Goal: Task Accomplishment & Management: Manage account settings

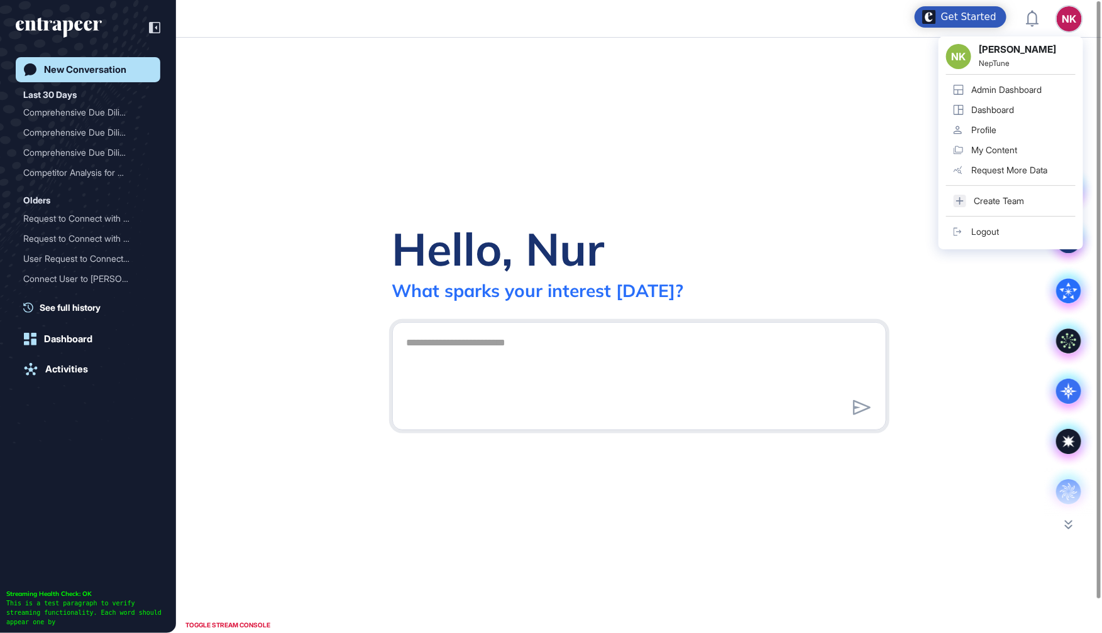
click at [996, 90] on div "Admin Dashboard" at bounding box center [1006, 90] width 70 height 10
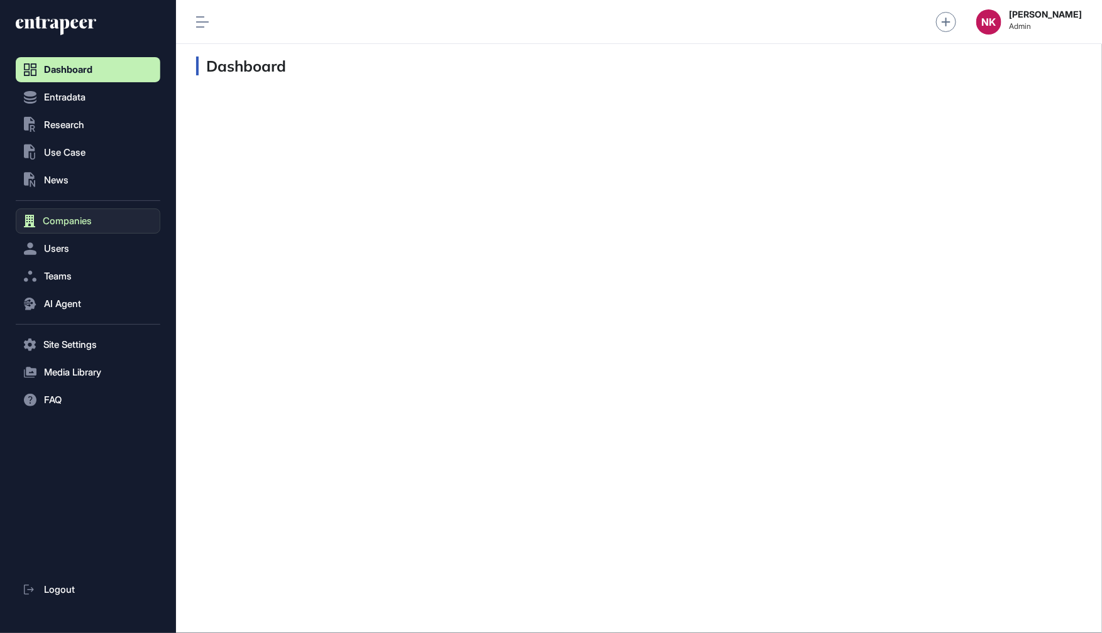
click at [66, 228] on button "Companies" at bounding box center [88, 221] width 145 height 25
click at [53, 247] on span "Company List" at bounding box center [68, 248] width 54 height 10
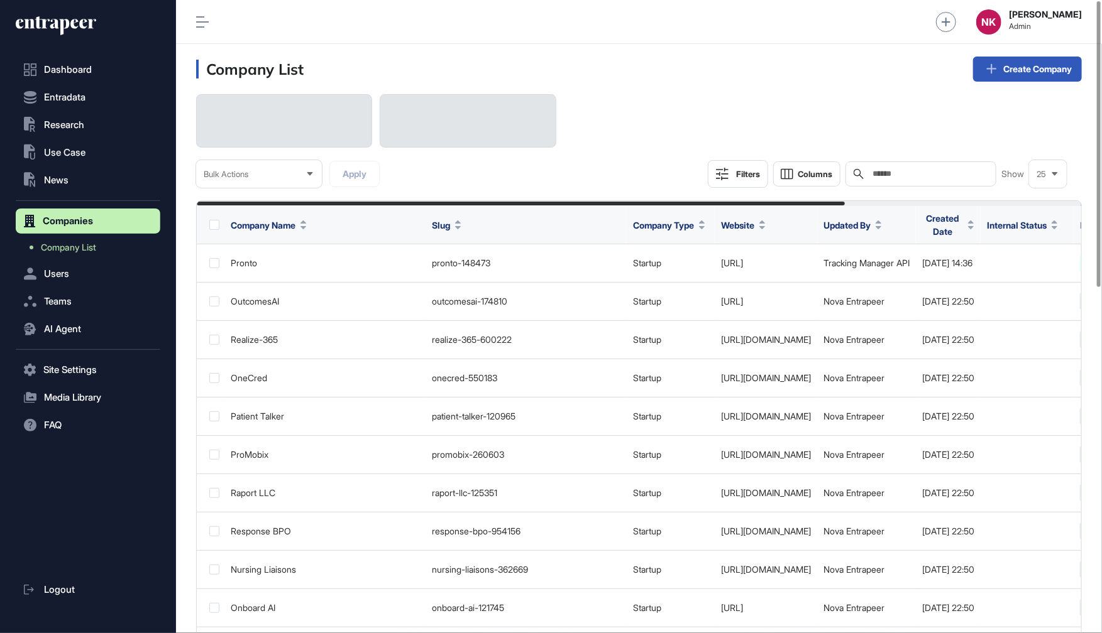
click at [909, 178] on input "text" at bounding box center [929, 174] width 117 height 10
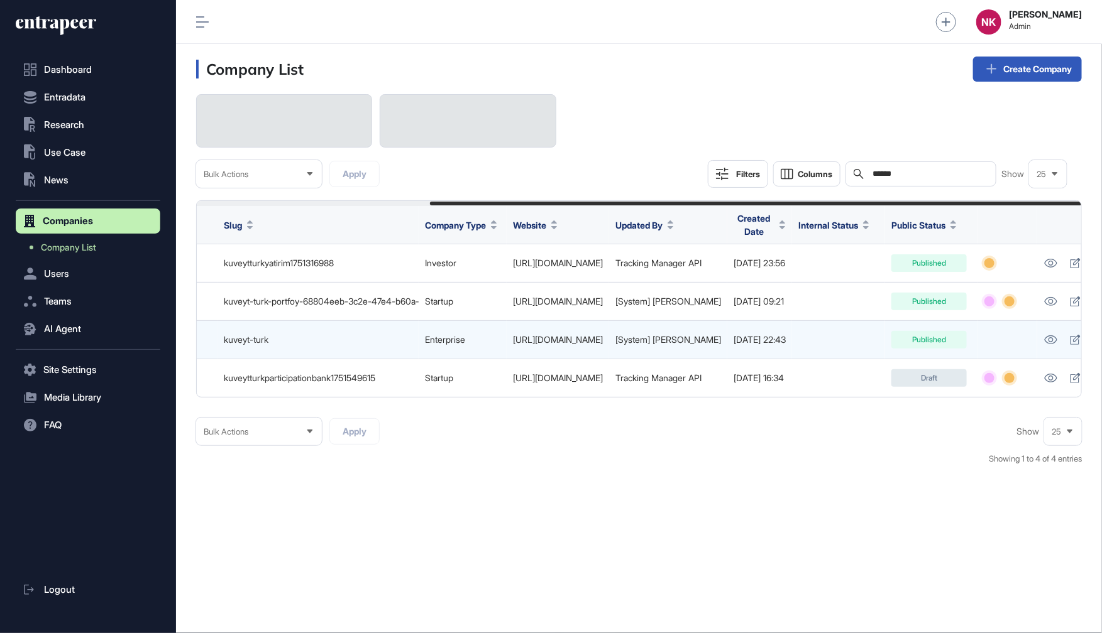
scroll to position [0, 317]
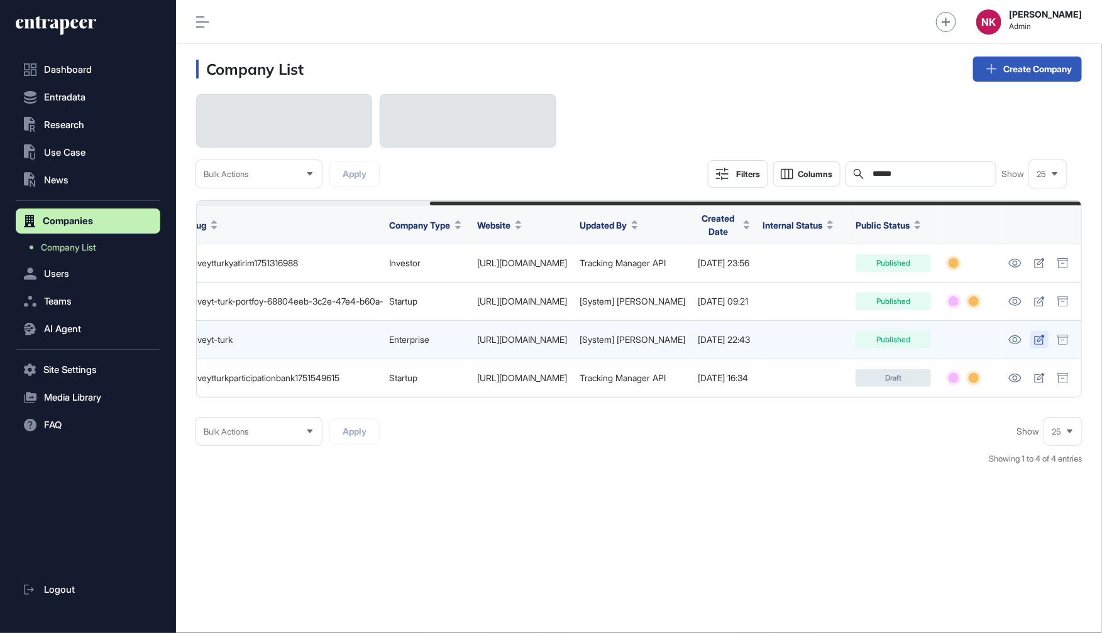
type input "******"
click at [1035, 342] on icon at bounding box center [1039, 340] width 11 height 10
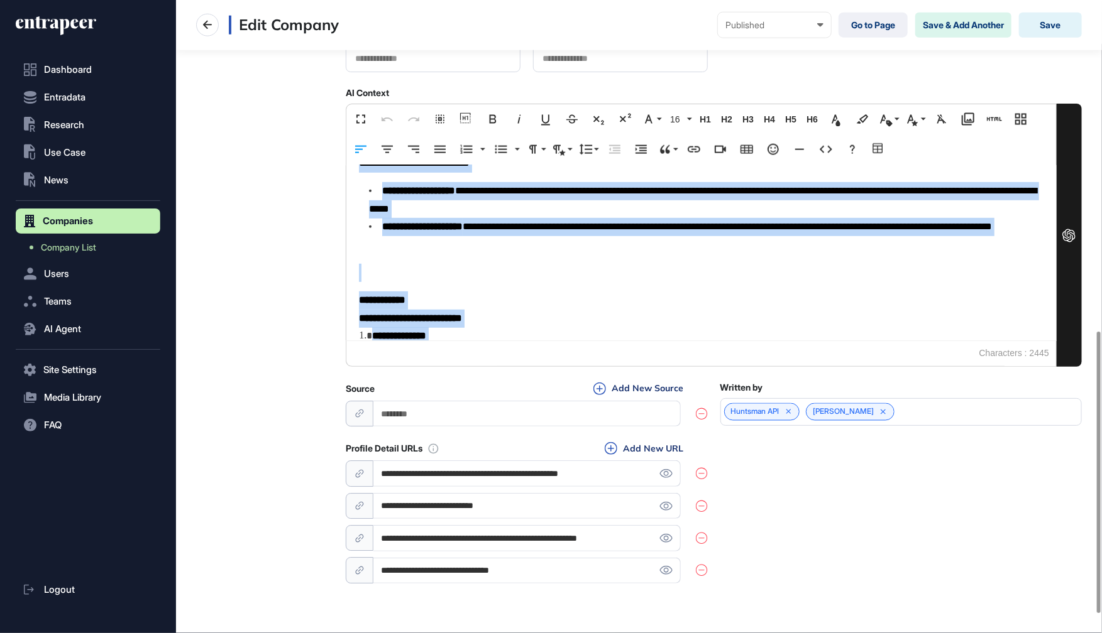
scroll to position [1135, 0]
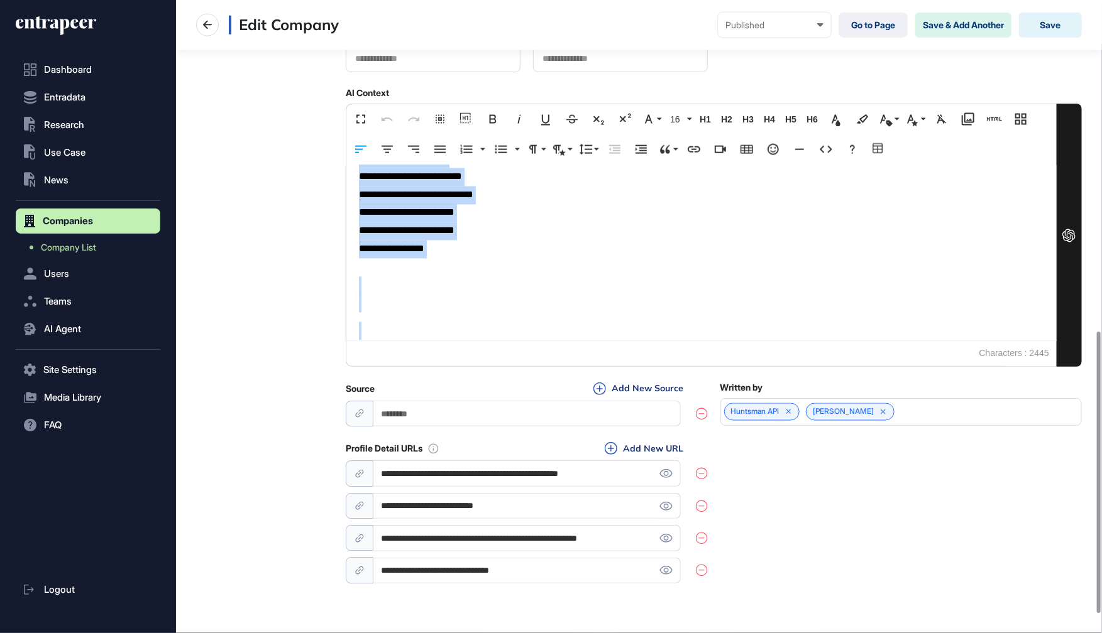
drag, startPoint x: 361, startPoint y: 183, endPoint x: 496, endPoint y: 439, distance: 288.7
click at [496, 439] on div "**********" at bounding box center [714, 32] width 736 height 1110
copy div "**********"
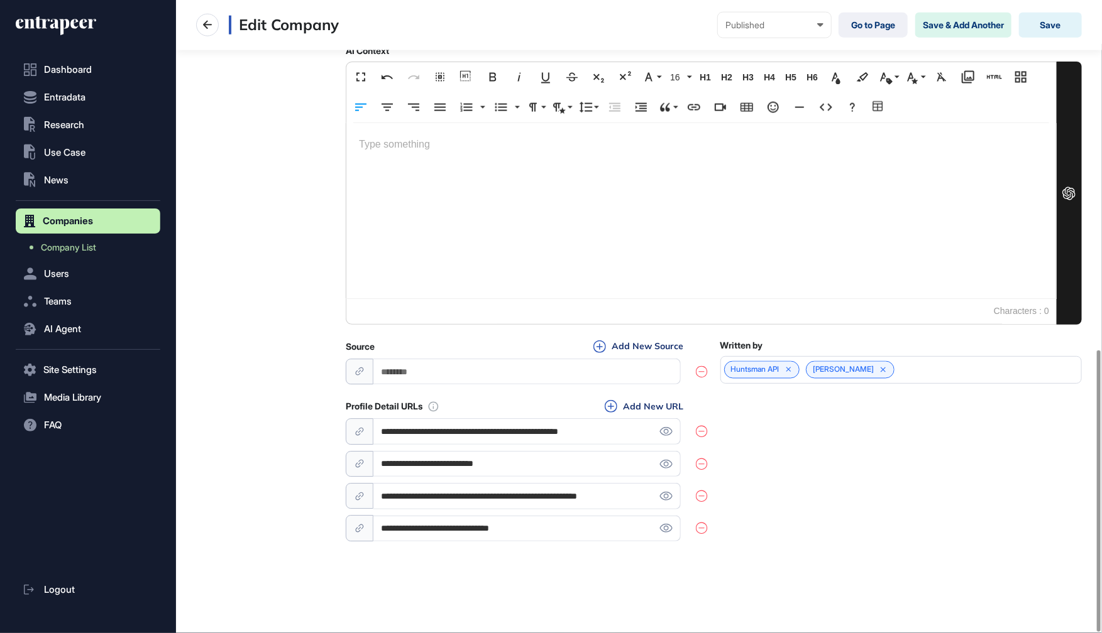
scroll to position [522, 0]
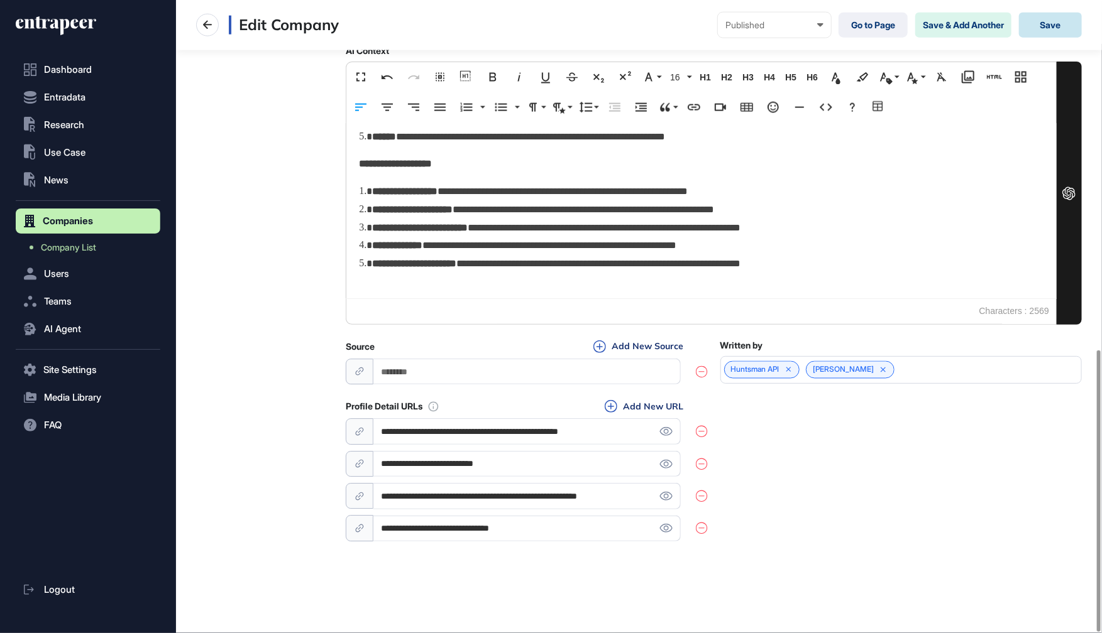
click at [1040, 31] on button "Save" at bounding box center [1050, 25] width 63 height 25
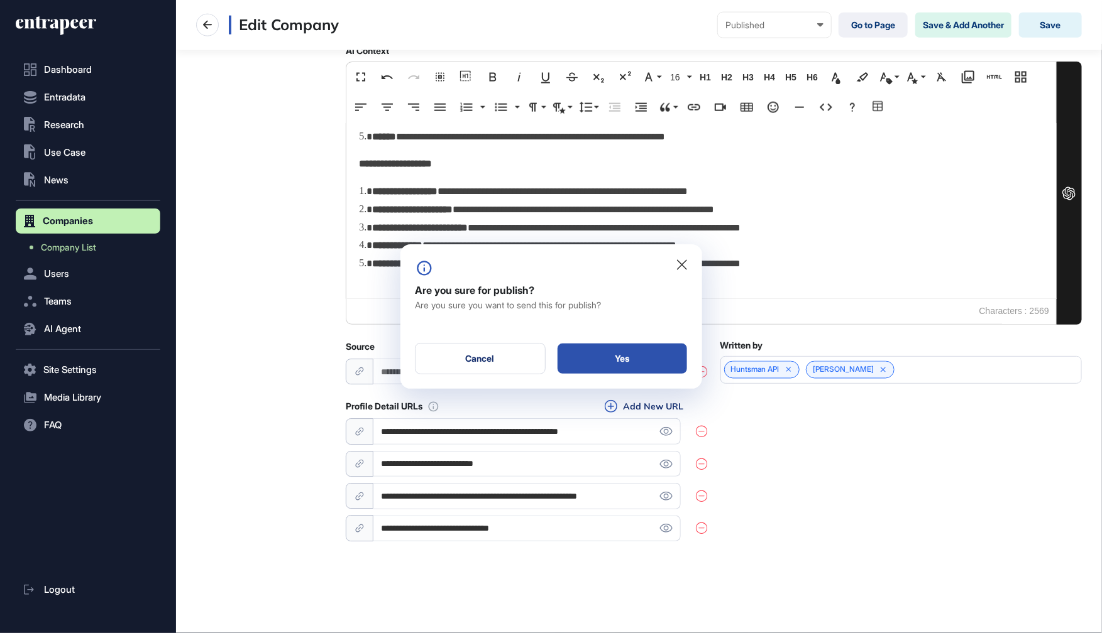
click at [630, 358] on div "Yes" at bounding box center [621, 359] width 129 height 30
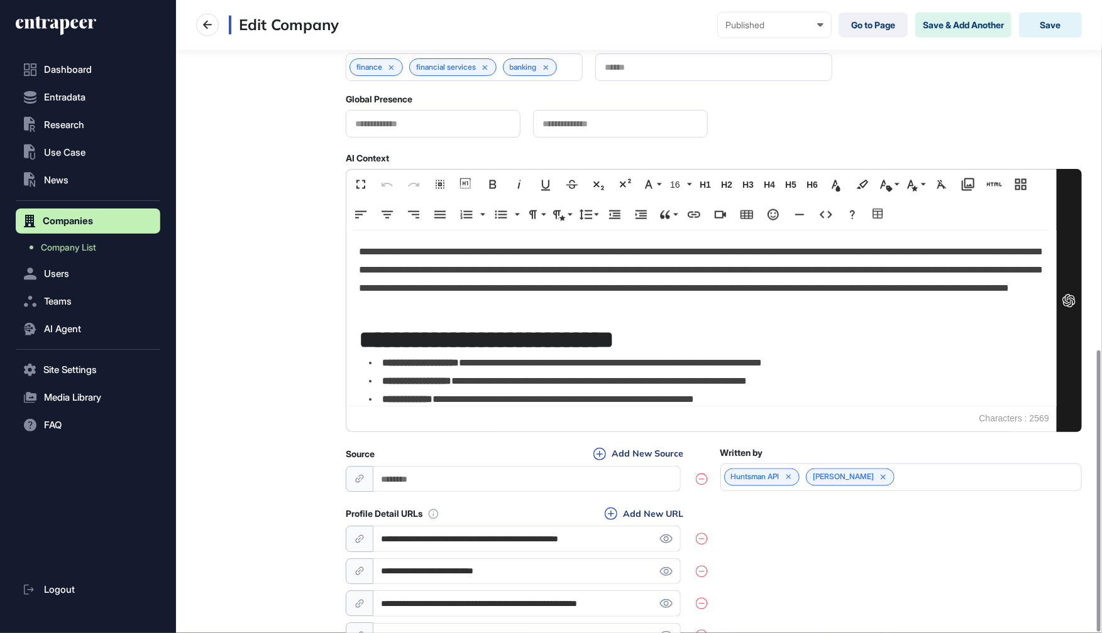
scroll to position [787, 0]
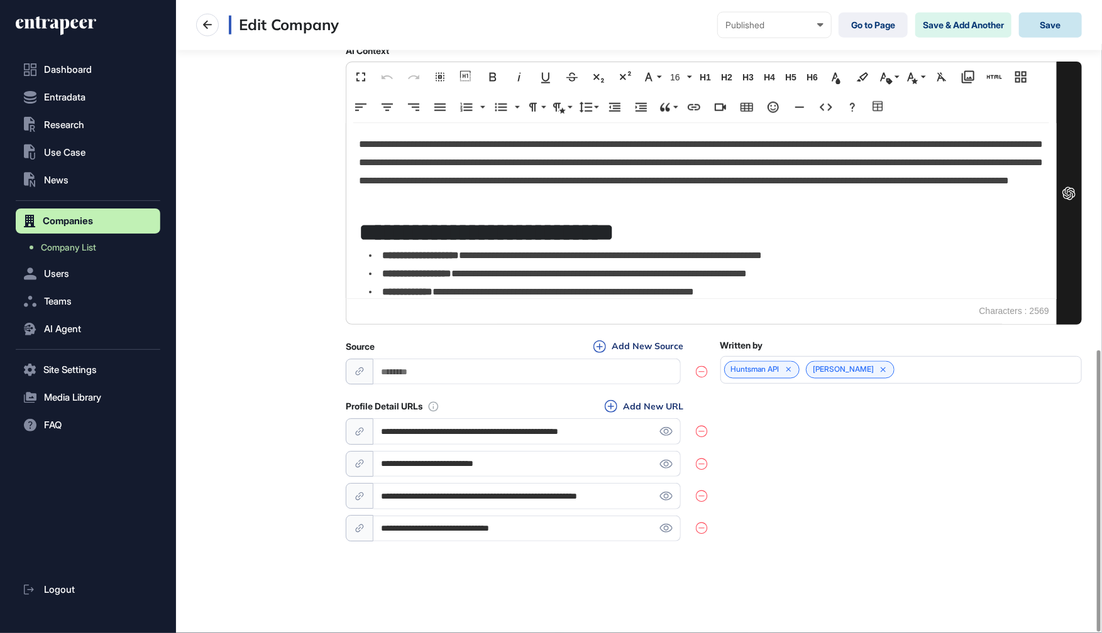
click at [1047, 32] on button "Save" at bounding box center [1050, 25] width 63 height 25
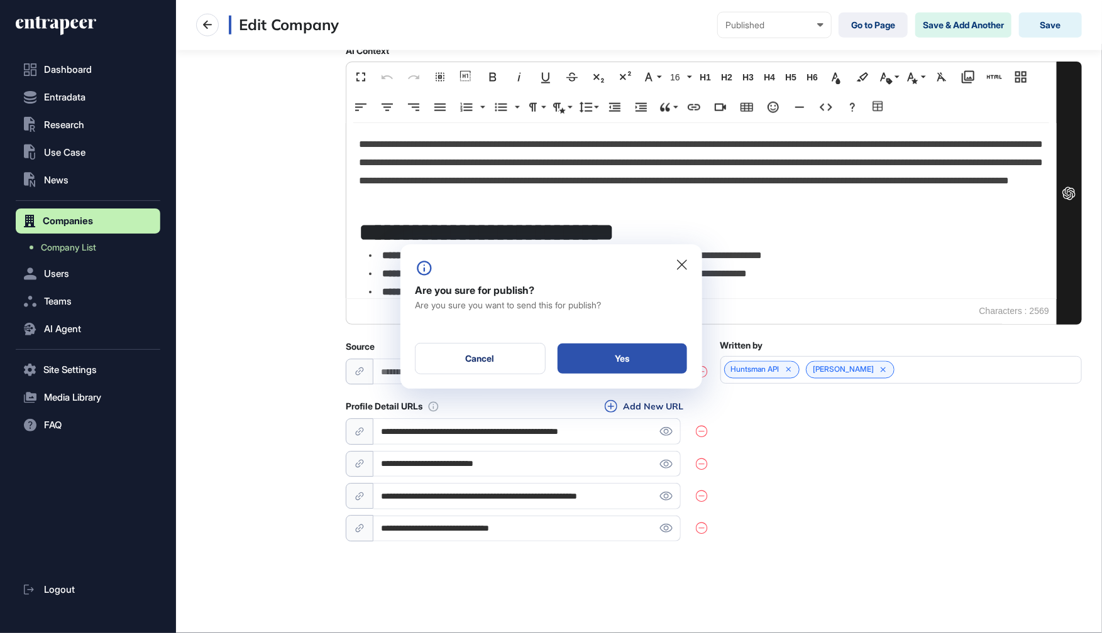
click at [598, 353] on div "Yes" at bounding box center [621, 359] width 129 height 30
